Goal: Communication & Community: Answer question/provide support

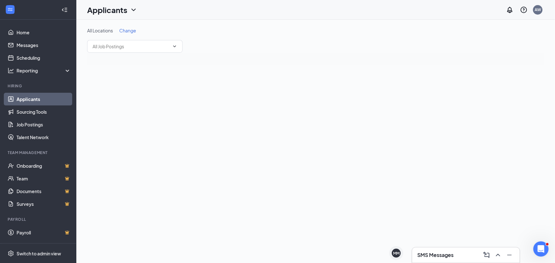
click at [424, 258] on h3 "SMS Messages" at bounding box center [435, 255] width 36 height 7
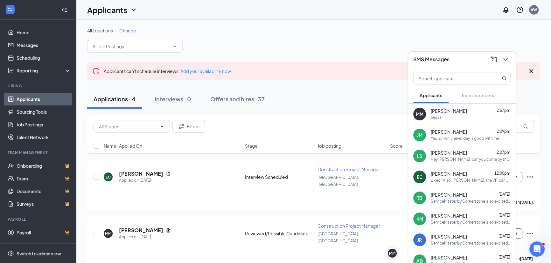
click at [439, 162] on div "Hey [PERSON_NAME], can you come by the office and meet with us [DATE] or [DATE]…" at bounding box center [471, 159] width 80 height 5
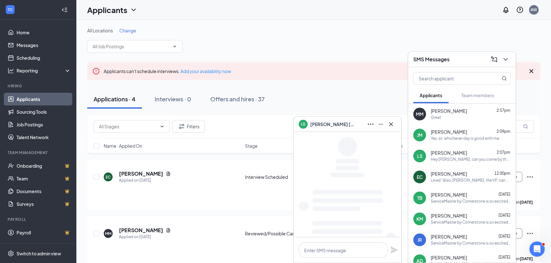
click at [462, 137] on div "Yes, sir, whichever day is good with me" at bounding box center [465, 138] width 68 height 5
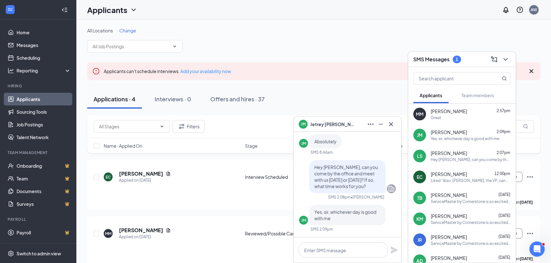
click at [504, 59] on icon "ChevronDown" at bounding box center [505, 59] width 4 height 3
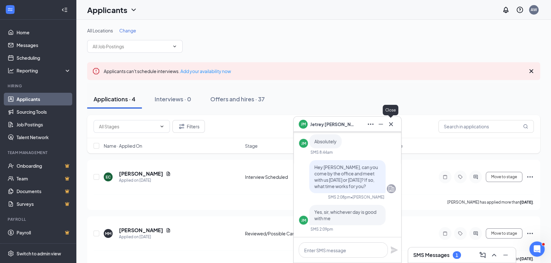
click at [384, 126] on icon "Minimize" at bounding box center [381, 125] width 8 height 8
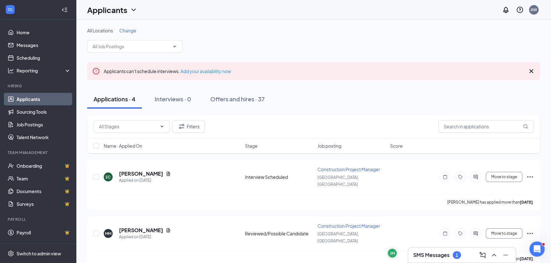
click at [459, 258] on div "1" at bounding box center [457, 256] width 8 height 8
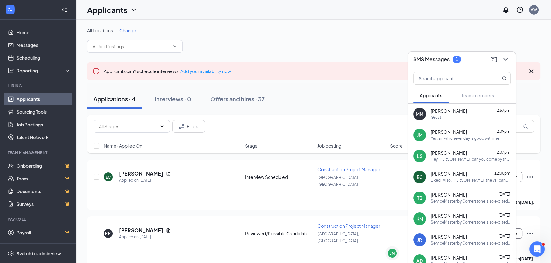
click at [465, 144] on div "JM Jetrey McNeal 2:09pm Yes, sir, whichever day is good with me" at bounding box center [461, 135] width 107 height 21
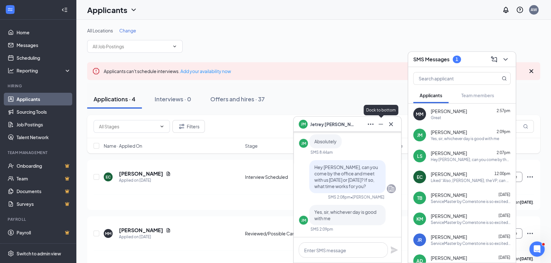
click at [381, 125] on icon "Minimize" at bounding box center [381, 125] width 8 height 8
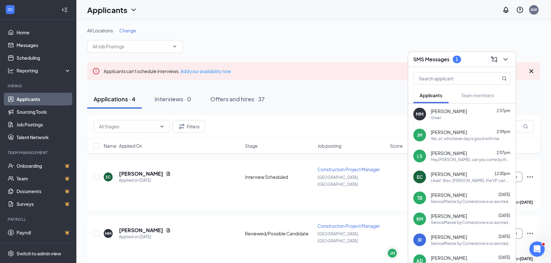
click at [488, 118] on div "Great" at bounding box center [471, 117] width 80 height 5
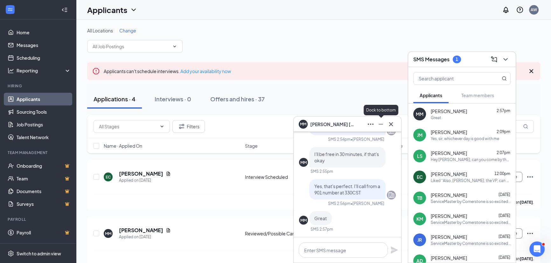
click at [380, 127] on icon "Minimize" at bounding box center [381, 125] width 8 height 8
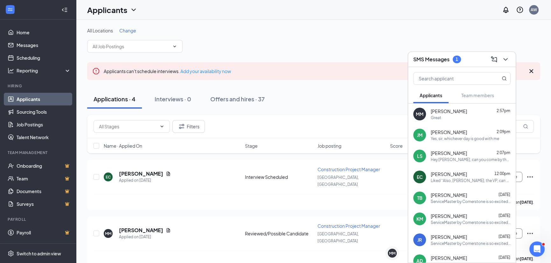
click at [474, 138] on div "Yes, sir, whichever day is good with me" at bounding box center [465, 138] width 68 height 5
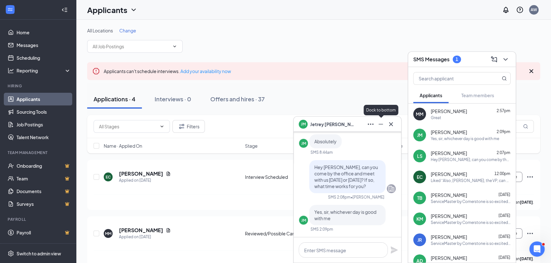
click at [379, 127] on icon "Minimize" at bounding box center [381, 125] width 8 height 8
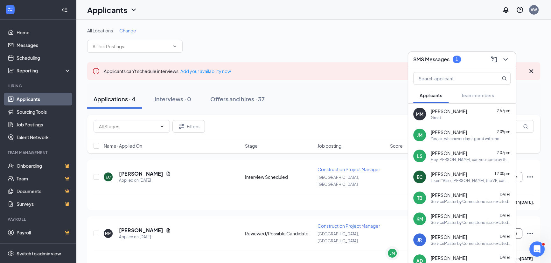
click at [468, 156] on div "Larry Springfield 2:07pm Hey Larry, can you come by the office and meet with us…" at bounding box center [471, 156] width 80 height 12
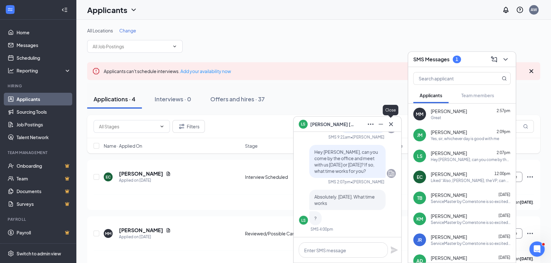
click at [381, 125] on icon "Minimize" at bounding box center [381, 125] width 8 height 8
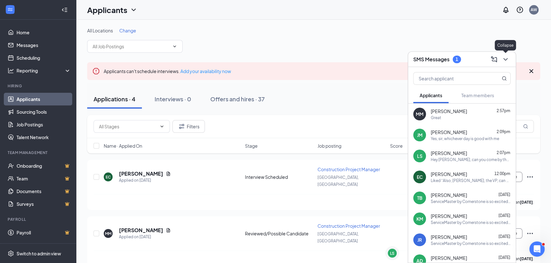
click at [504, 61] on icon "ChevronDown" at bounding box center [506, 60] width 8 height 8
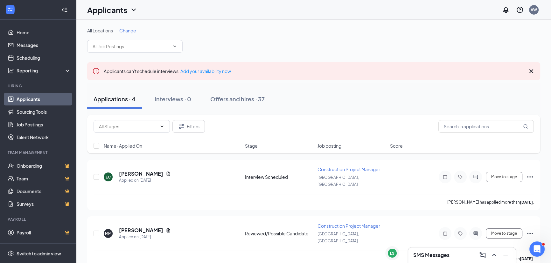
click at [429, 252] on h3 "SMS Messages" at bounding box center [431, 255] width 36 height 7
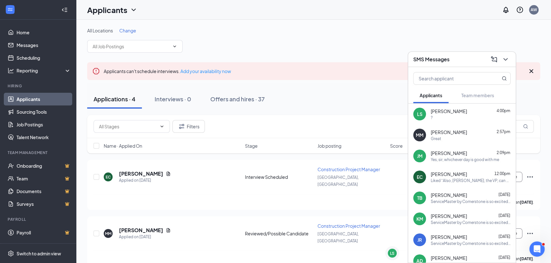
click at [467, 121] on div "LS Larry Springfield 4:00pm ?" at bounding box center [461, 114] width 107 height 21
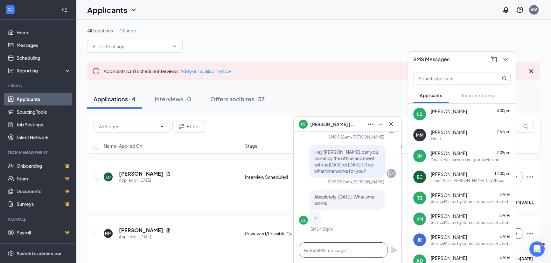
click at [322, 250] on textarea at bounding box center [343, 250] width 89 height 15
click at [381, 127] on icon "Minimize" at bounding box center [381, 125] width 8 height 8
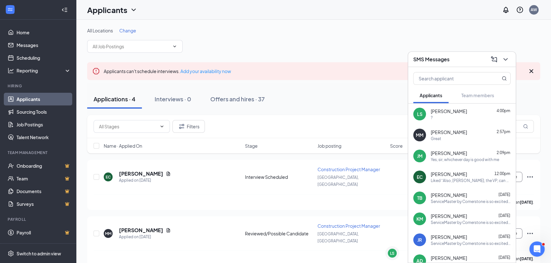
click at [455, 160] on div "Yes, sir, whichever day is good with me" at bounding box center [465, 159] width 68 height 5
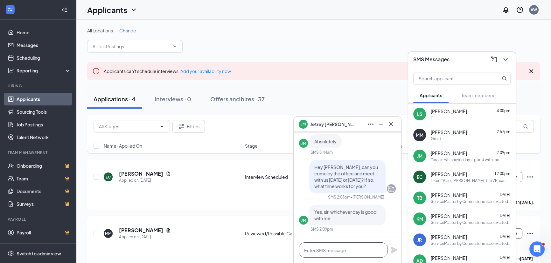
click at [337, 253] on textarea at bounding box center [343, 250] width 89 height 15
click at [353, 252] on textarea "Ok great, can let's do" at bounding box center [343, 250] width 89 height 15
drag, startPoint x: 353, startPoint y: 252, endPoint x: 343, endPoint y: 251, distance: 9.9
click at [344, 251] on textarea "Ok great, can let's do" at bounding box center [343, 250] width 89 height 15
click at [331, 252] on textarea "Ok great, can let's do" at bounding box center [343, 250] width 89 height 15
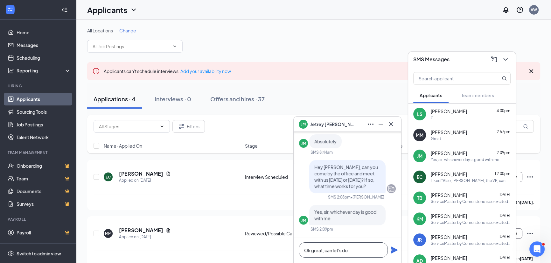
drag, startPoint x: 331, startPoint y: 252, endPoint x: 336, endPoint y: 252, distance: 5.1
click at [336, 252] on textarea "Ok great, can let's do" at bounding box center [343, 250] width 89 height 15
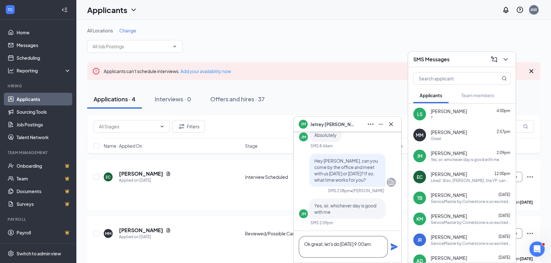
type textarea "Ok great, let's do Thursday October 23, at 9:00am."
click at [390, 243] on button at bounding box center [394, 247] width 8 height 8
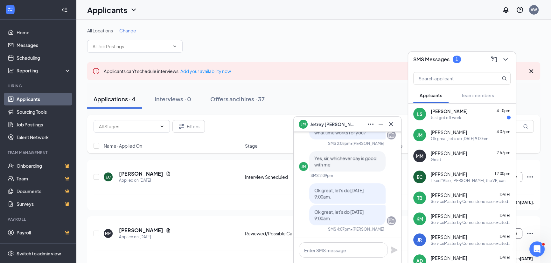
click at [459, 114] on span "[PERSON_NAME]" at bounding box center [449, 111] width 37 height 6
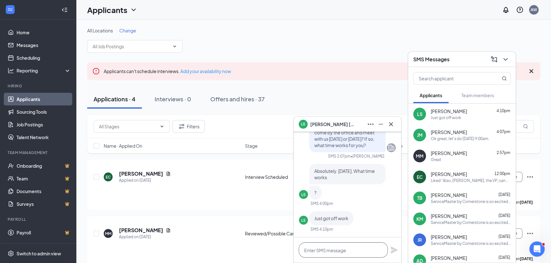
click at [328, 251] on textarea at bounding box center [343, 250] width 89 height 15
type textarea "Ok. We can do"
click at [455, 138] on div "Ok great, let's do Thursday October 23, at 9:00am." at bounding box center [460, 138] width 59 height 5
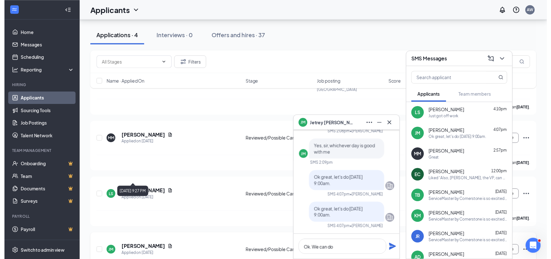
scroll to position [94, 0]
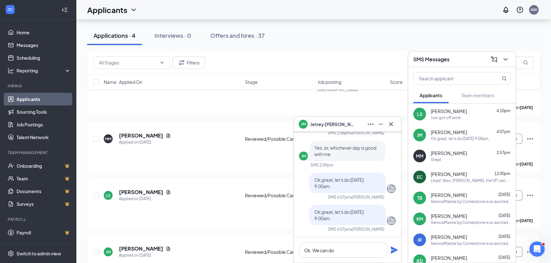
click at [167, 247] on icon "Document" at bounding box center [168, 249] width 3 height 4
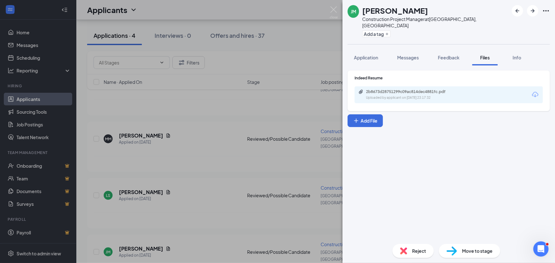
click at [394, 80] on div "Indeed Resume 2b8673d28751299c09ac814dec4881fc.pdf Uploaded by applicant on Sep…" at bounding box center [449, 89] width 188 height 28
click at [394, 89] on div "2b8673d28751299c09ac814dec4881fc.pdf" at bounding box center [410, 91] width 89 height 5
click at [281, 165] on div "JM Jetrey McNeal Construction Project Manager at Cordova, TN Add a tag Applicat…" at bounding box center [277, 131] width 555 height 263
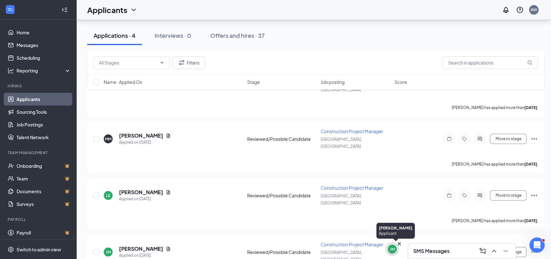
click at [394, 249] on div "JM" at bounding box center [392, 249] width 5 height 5
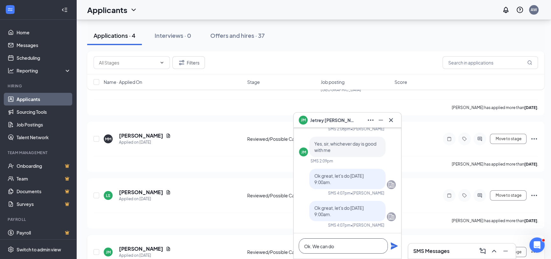
drag, startPoint x: 346, startPoint y: 247, endPoint x: 278, endPoint y: 245, distance: 68.7
click at [278, 245] on div "JM Jetrey McNeal JM Jetrey McNeal Applicant Construction Project Manager • Cord…" at bounding box center [315, 109] width 479 height 368
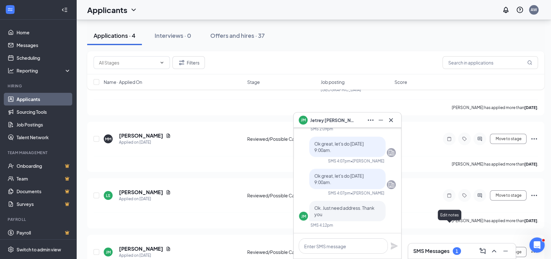
click at [443, 251] on h3 "SMS Messages" at bounding box center [431, 251] width 36 height 7
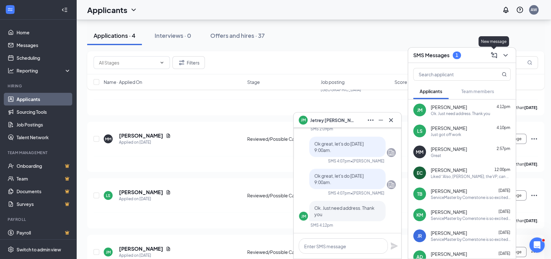
click at [501, 55] on button at bounding box center [505, 55] width 10 height 10
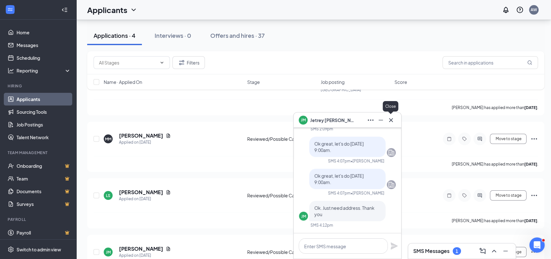
click at [382, 121] on icon "Minimize" at bounding box center [381, 120] width 8 height 8
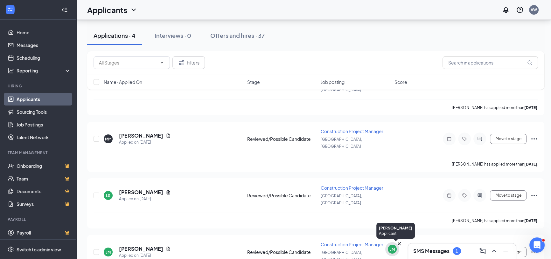
click at [398, 246] on icon "Cross" at bounding box center [399, 244] width 6 height 6
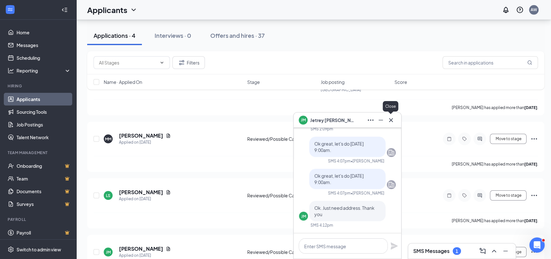
click at [391, 118] on icon "Cross" at bounding box center [391, 120] width 8 height 8
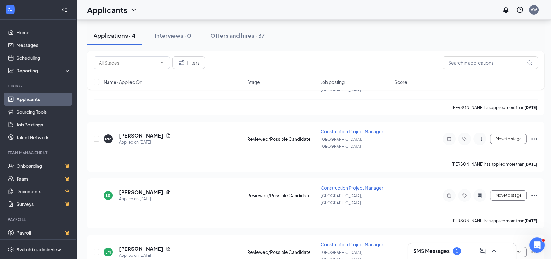
click at [430, 250] on h3 "SMS Messages" at bounding box center [431, 251] width 36 height 7
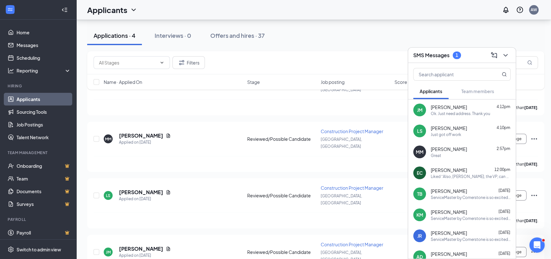
click at [451, 130] on span "[PERSON_NAME]" at bounding box center [449, 128] width 36 height 6
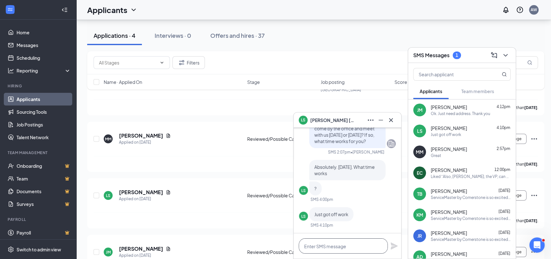
click at [343, 251] on textarea at bounding box center [343, 246] width 89 height 15
click at [344, 249] on textarea at bounding box center [343, 246] width 89 height 15
type textarea "Can you do 2pm?"
click at [390, 242] on button at bounding box center [394, 246] width 8 height 8
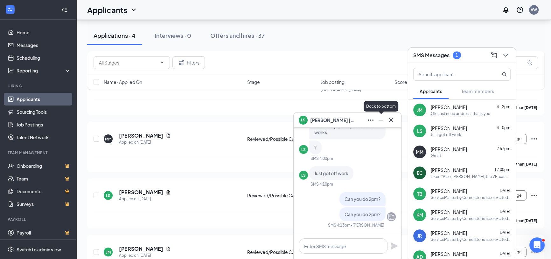
click at [379, 122] on icon "Minimize" at bounding box center [381, 120] width 8 height 8
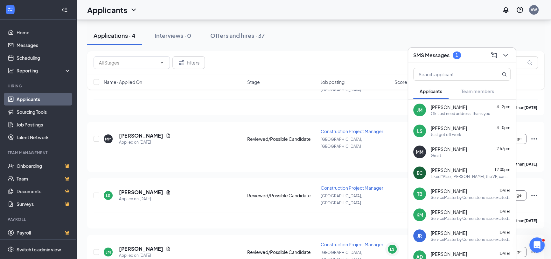
click at [458, 109] on span "[PERSON_NAME]" at bounding box center [449, 107] width 36 height 6
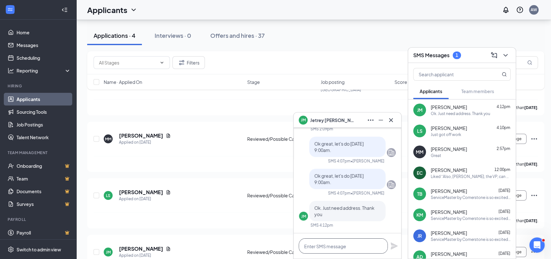
click at [322, 246] on textarea at bounding box center [343, 246] width 89 height 15
paste textarea "Our address is 9575 Macon Rd. Cordova, TN. My contact information is in my sign…"
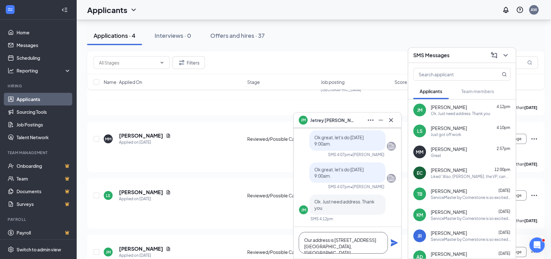
type textarea "Our address is 9575 Macon Rd. Cordova, TN."
click at [390, 239] on button at bounding box center [394, 243] width 8 height 8
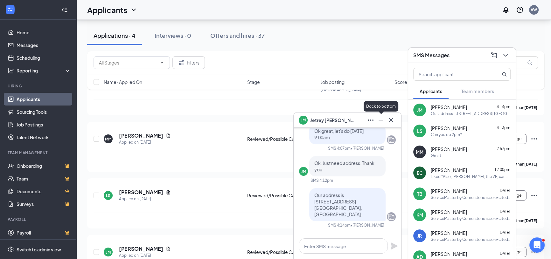
click at [381, 118] on icon "Minimize" at bounding box center [381, 120] width 8 height 8
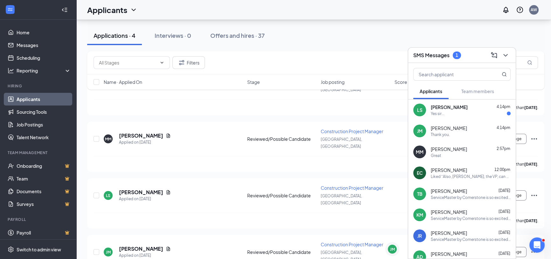
click at [446, 117] on div "LS Larry Springfield 4:14pm Yes sir..." at bounding box center [461, 110] width 107 height 21
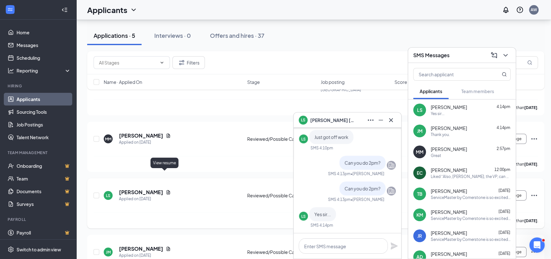
click at [167, 191] on icon "Document" at bounding box center [168, 193] width 3 height 4
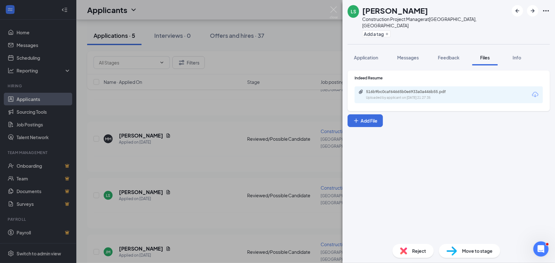
click at [408, 79] on div "Indeed Resume 516b9bc0caf64665b0e6933a0a446b55.pdf Uploaded by applicant on Sep…" at bounding box center [449, 89] width 188 height 28
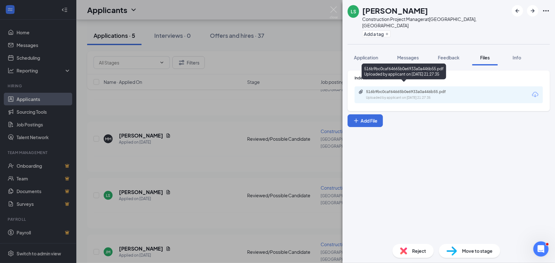
click at [407, 89] on div "516b9bc0caf64665b0e6933a0a446b55.pdf" at bounding box center [410, 91] width 89 height 5
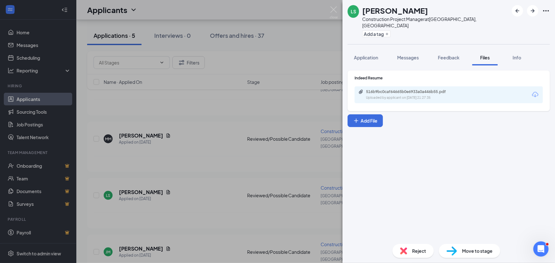
click at [282, 171] on div "LS Larry Springfield Construction Project Manager at Cordova, TN Add a tag Appl…" at bounding box center [277, 131] width 555 height 263
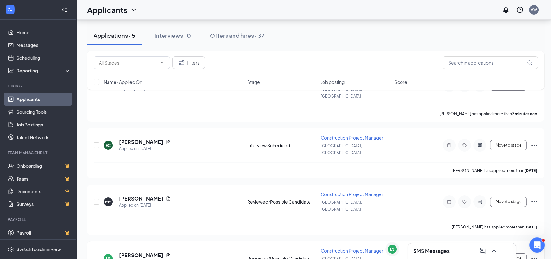
click at [394, 250] on div "LS" at bounding box center [392, 249] width 4 height 5
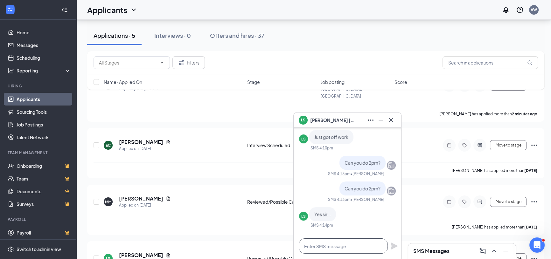
click at [350, 245] on textarea at bounding box center [343, 246] width 89 height 15
paste textarea "SpringfieldDevelopersLLC@gmail.com"
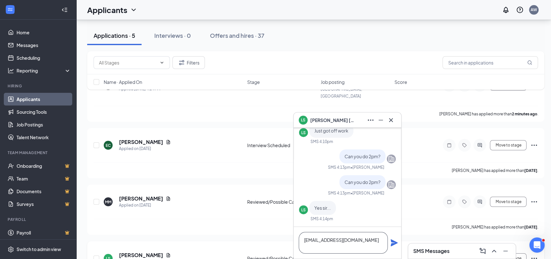
drag, startPoint x: 335, startPoint y: 246, endPoint x: 289, endPoint y: 228, distance: 49.4
click at [289, 228] on div "LS Larry Springfield LS Larry Springfield Applicant Construction Project Manage…" at bounding box center [315, 140] width 479 height 431
type textarea "="
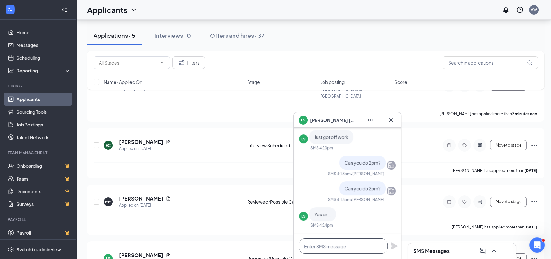
click at [339, 244] on textarea at bounding box center [343, 246] width 89 height 15
type textarea "our"
paste textarea "9575 Macon Rd, Cordova, TN 38016, USA"
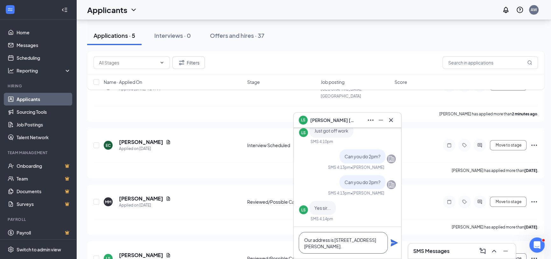
type textarea "Our address is [STREET_ADDRESS][PERSON_NAME]."
click at [391, 241] on icon "Plane" at bounding box center [394, 242] width 7 height 7
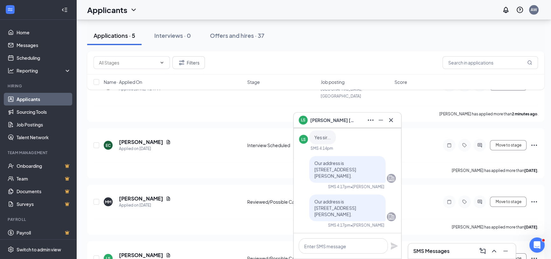
drag, startPoint x: 346, startPoint y: 235, endPoint x: 340, endPoint y: 247, distance: 13.7
click at [345, 236] on div at bounding box center [347, 245] width 107 height 25
click at [340, 247] on textarea at bounding box center [343, 246] width 89 height 15
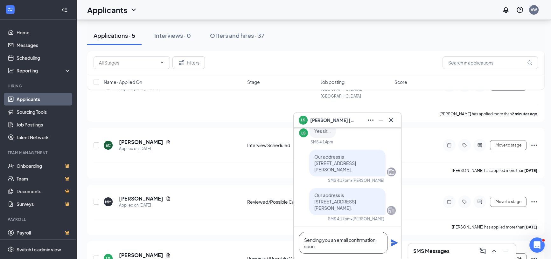
type textarea "Sending you an email confirmation soon."
click at [390, 239] on button at bounding box center [394, 243] width 8 height 8
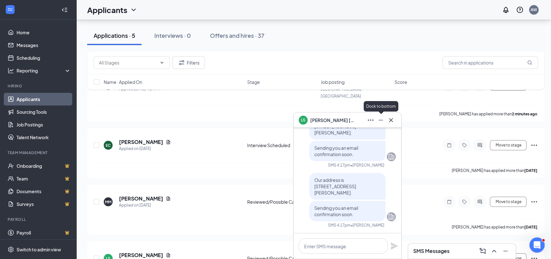
click at [379, 123] on icon "Minimize" at bounding box center [381, 120] width 8 height 8
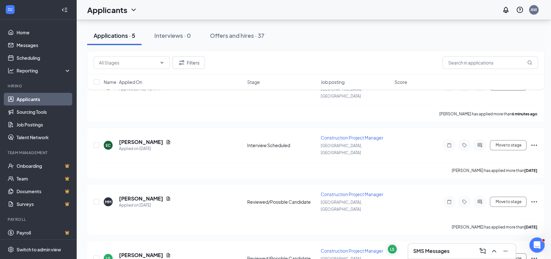
click at [421, 252] on h3 "SMS Messages" at bounding box center [431, 251] width 36 height 7
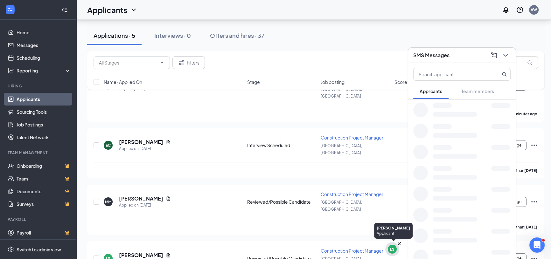
click at [400, 244] on icon "Cross" at bounding box center [399, 244] width 6 height 6
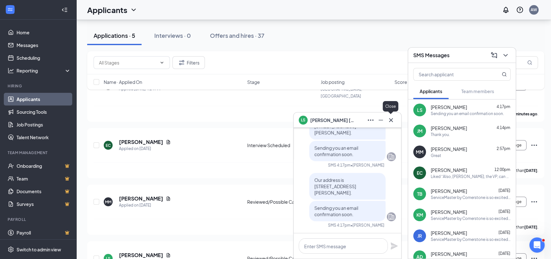
click at [393, 121] on icon "Cross" at bounding box center [391, 120] width 8 height 8
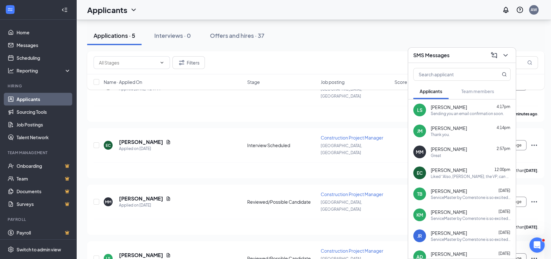
click at [451, 152] on span "[PERSON_NAME]" at bounding box center [449, 149] width 36 height 6
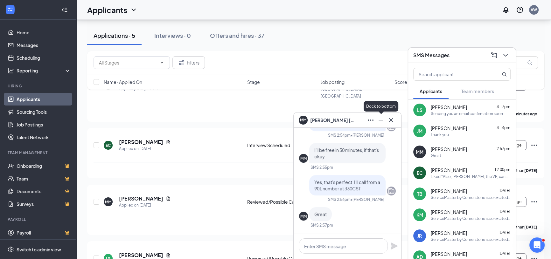
click at [381, 123] on icon "Minimize" at bounding box center [381, 120] width 8 height 8
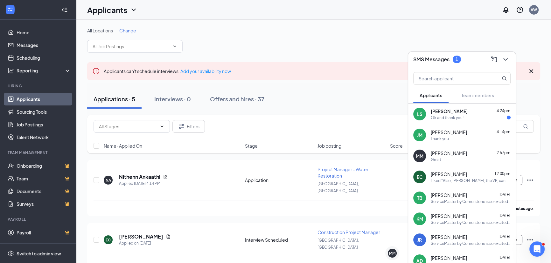
click at [469, 113] on div "[PERSON_NAME] 4:24pm" at bounding box center [471, 111] width 80 height 6
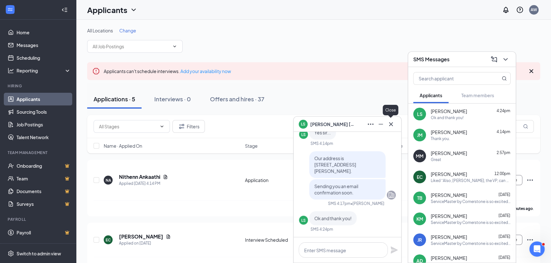
click at [392, 122] on icon "Cross" at bounding box center [391, 125] width 8 height 8
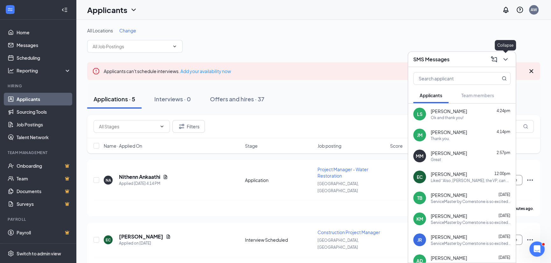
click at [506, 60] on icon "ChevronDown" at bounding box center [506, 60] width 8 height 8
